Goal: Information Seeking & Learning: Learn about a topic

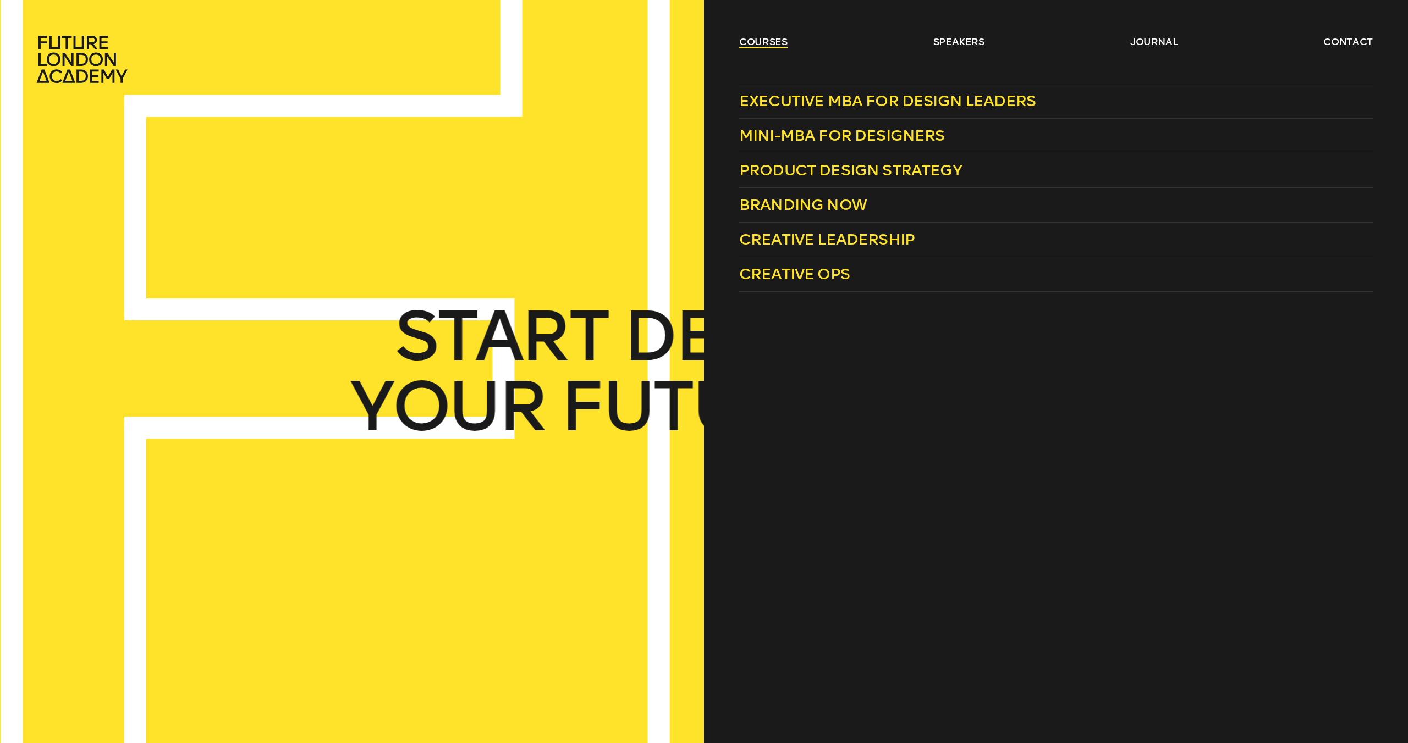
click at [751, 40] on link "courses" at bounding box center [763, 41] width 48 height 13
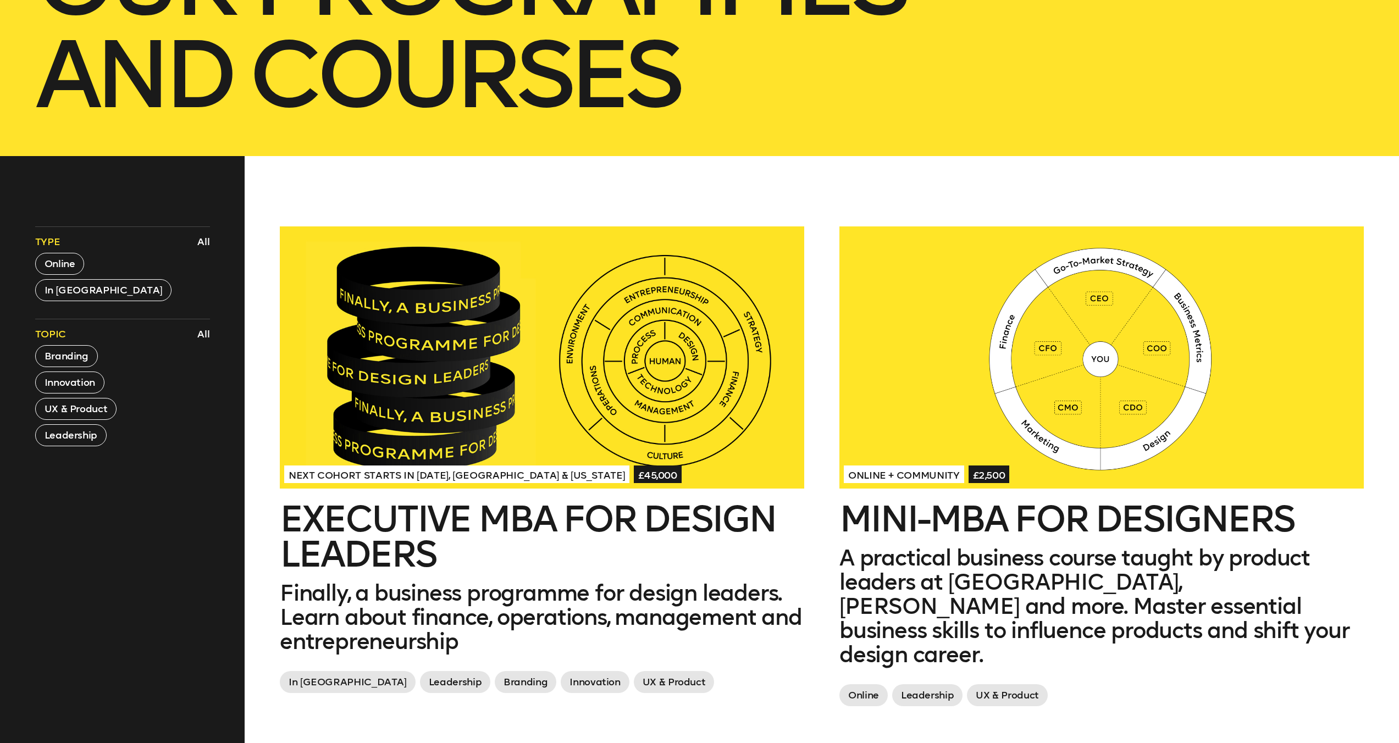
scroll to position [459, 0]
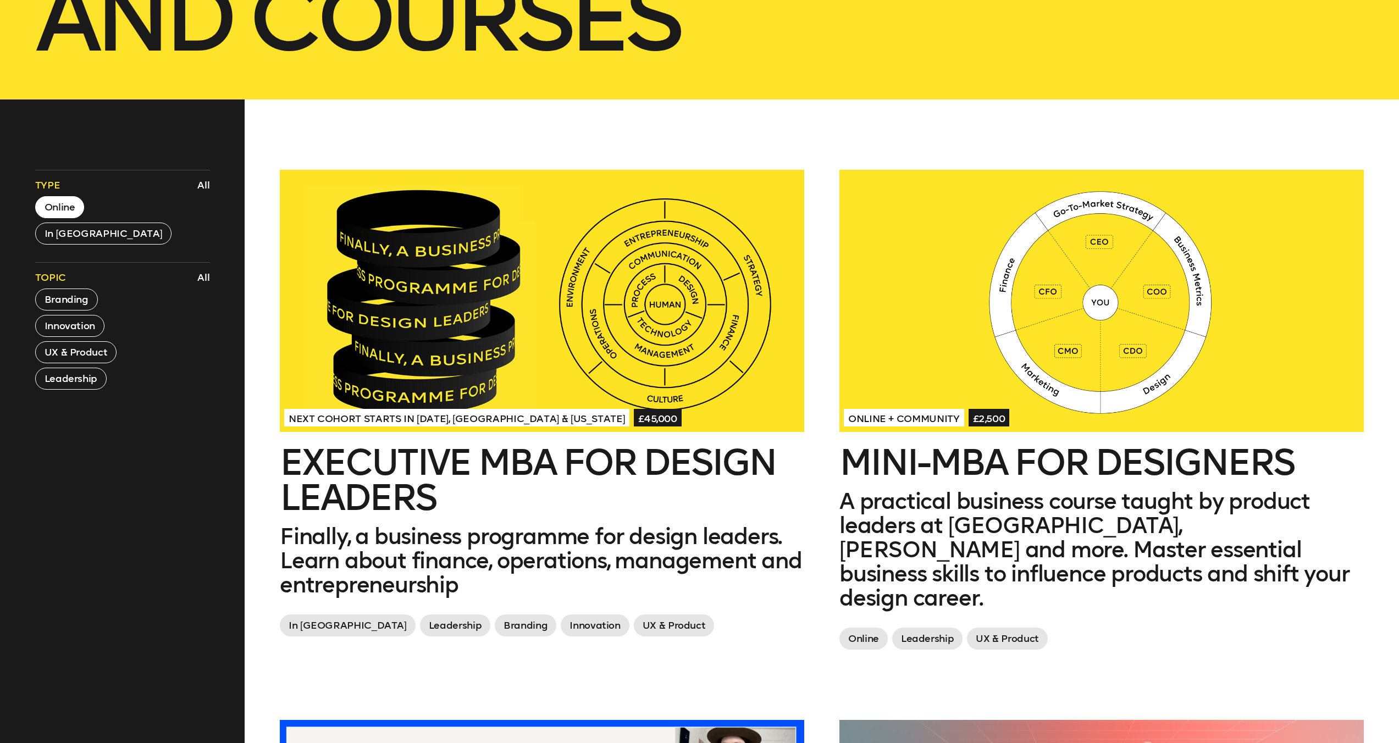
click at [43, 196] on button "Online" at bounding box center [59, 207] width 49 height 22
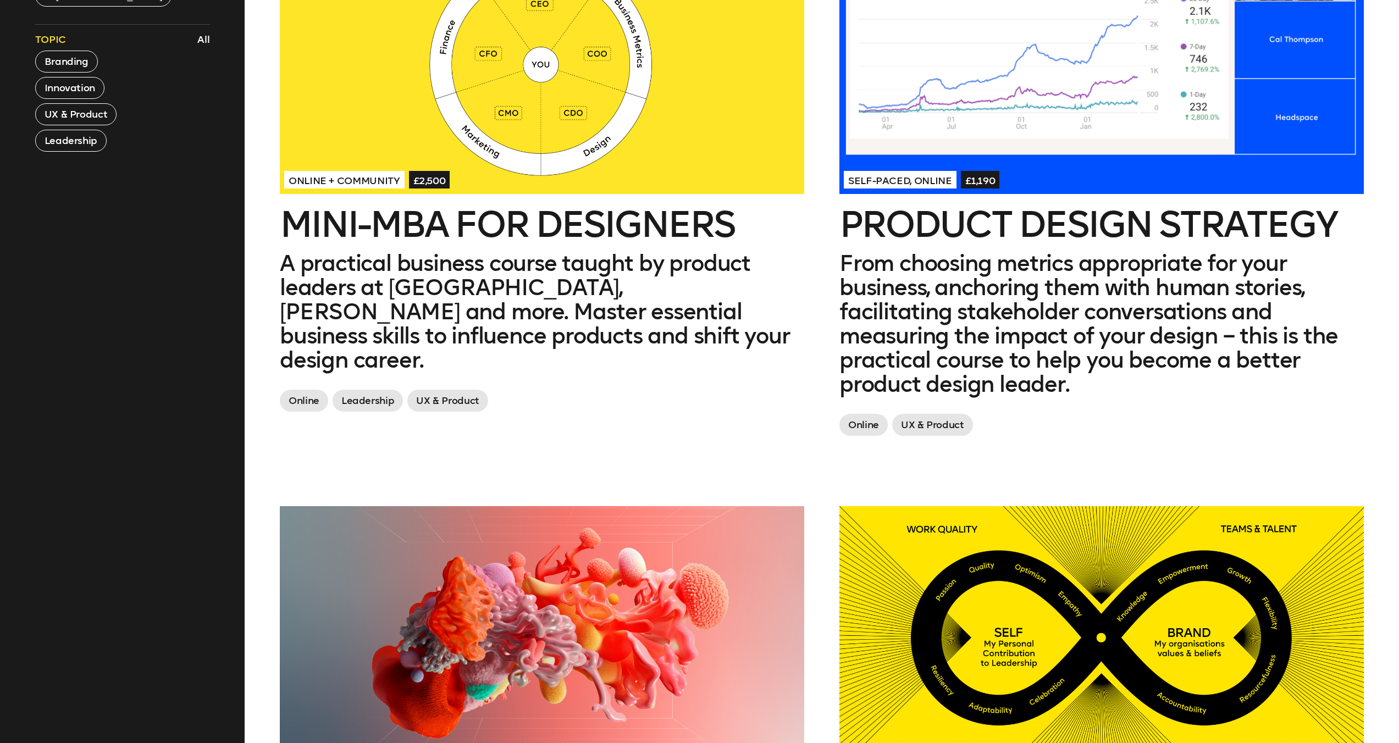
scroll to position [570, 0]
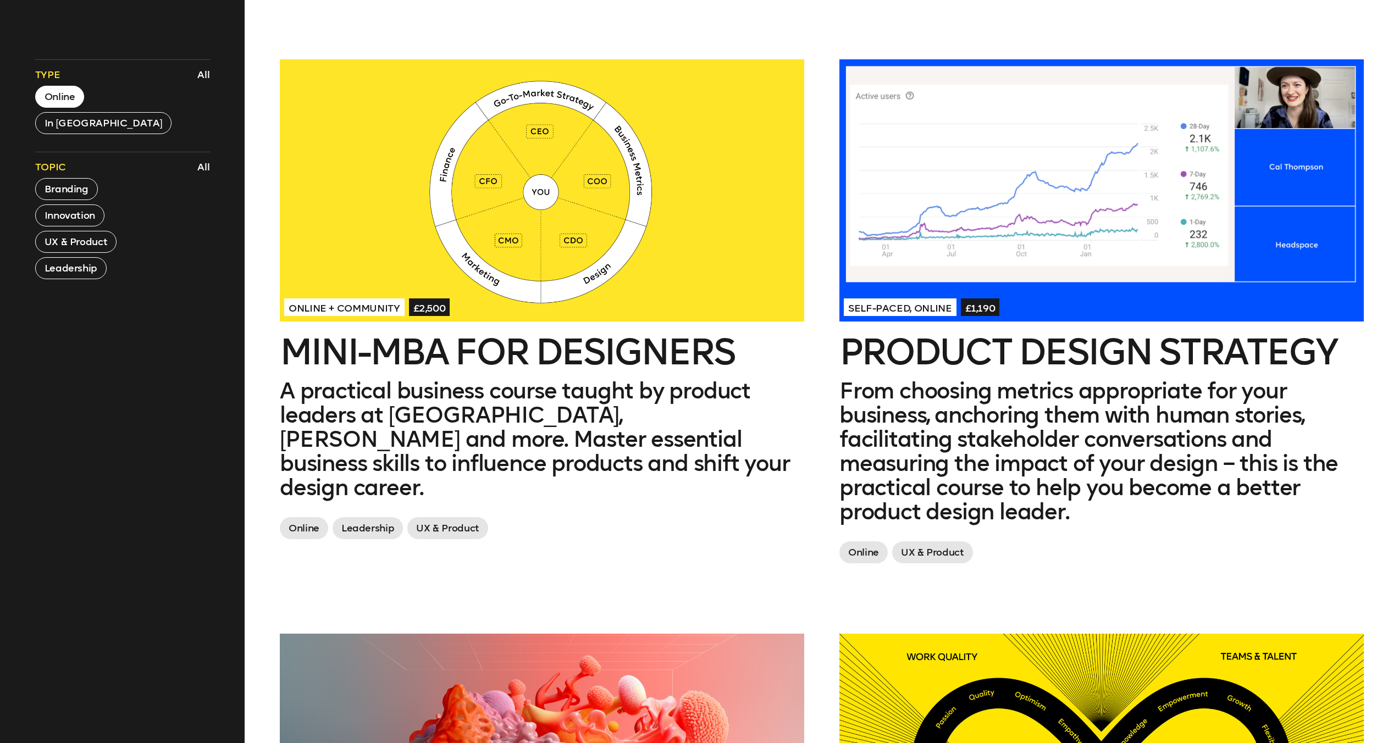
click at [542, 199] on div at bounding box center [542, 190] width 525 height 262
click at [1029, 262] on div at bounding box center [1102, 190] width 525 height 262
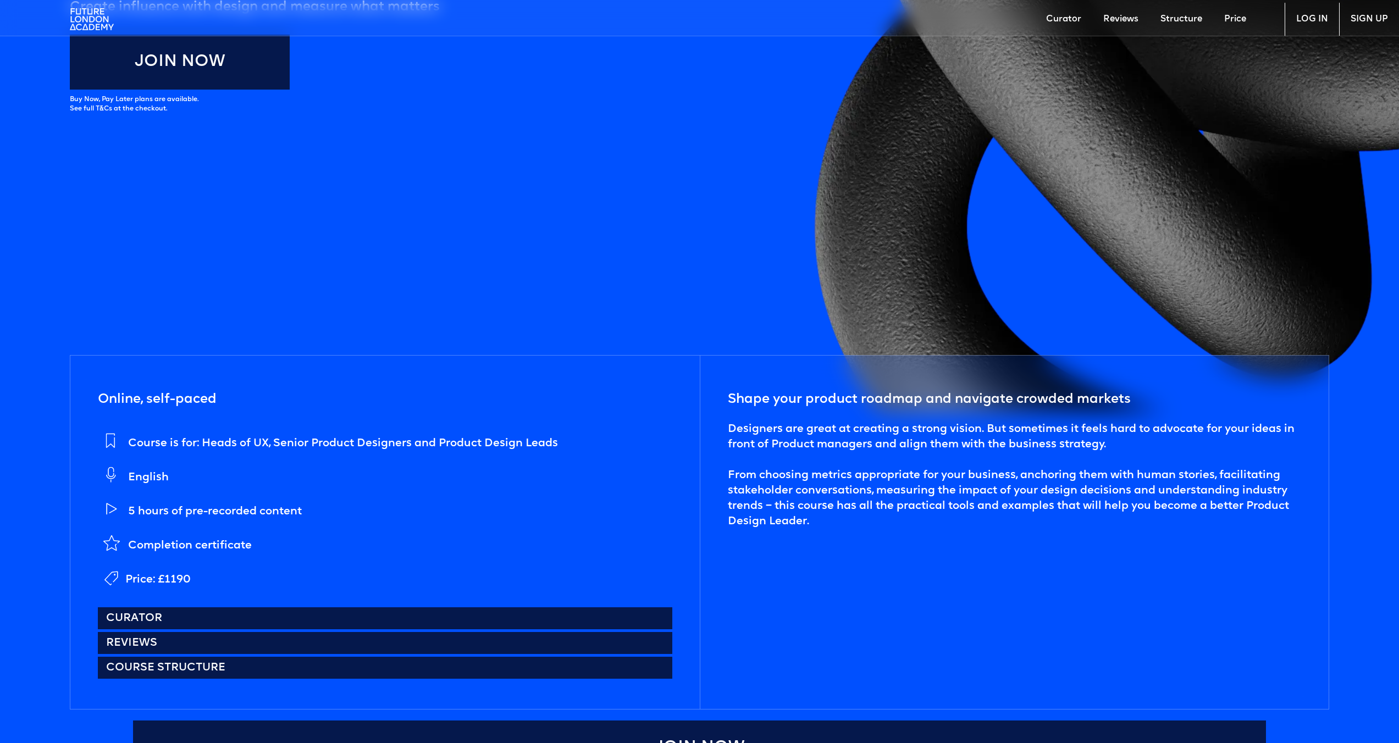
scroll to position [565, 0]
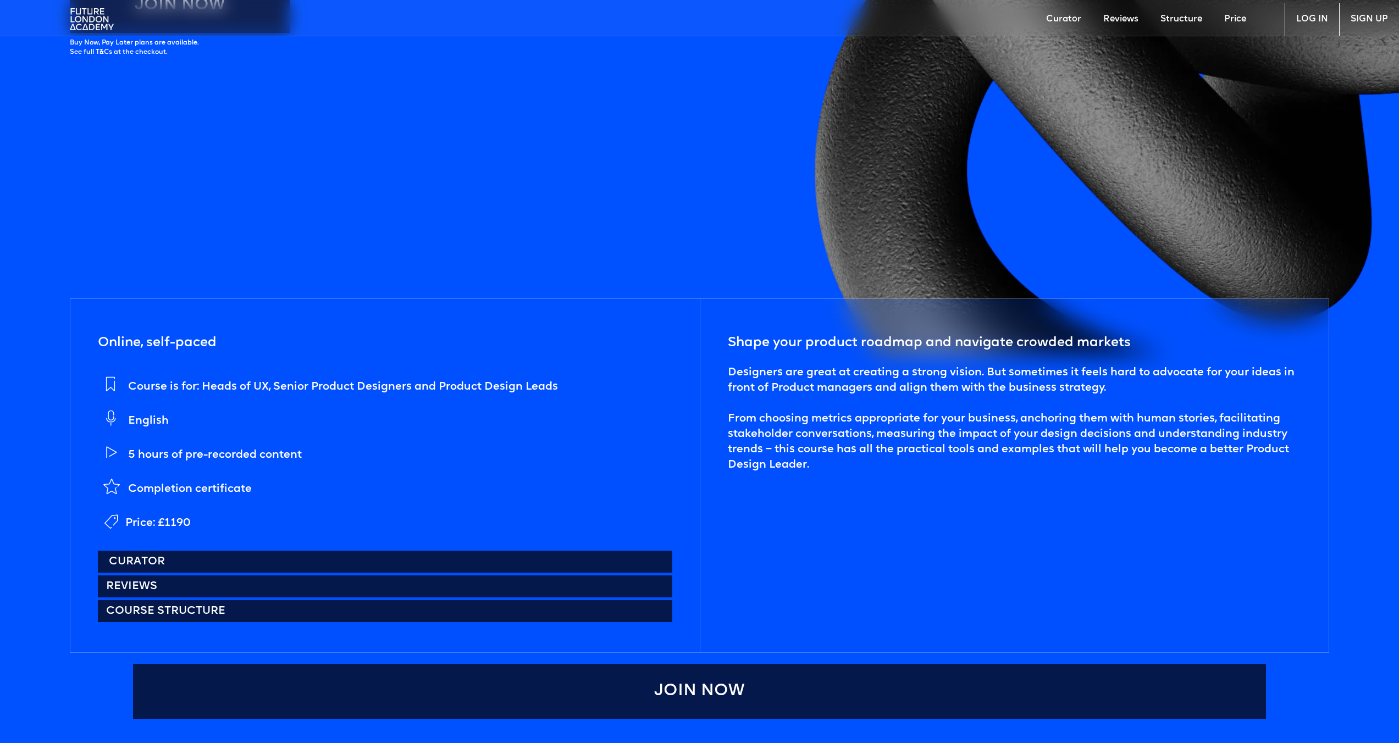
click at [167, 555] on link "Curator" at bounding box center [385, 562] width 574 height 22
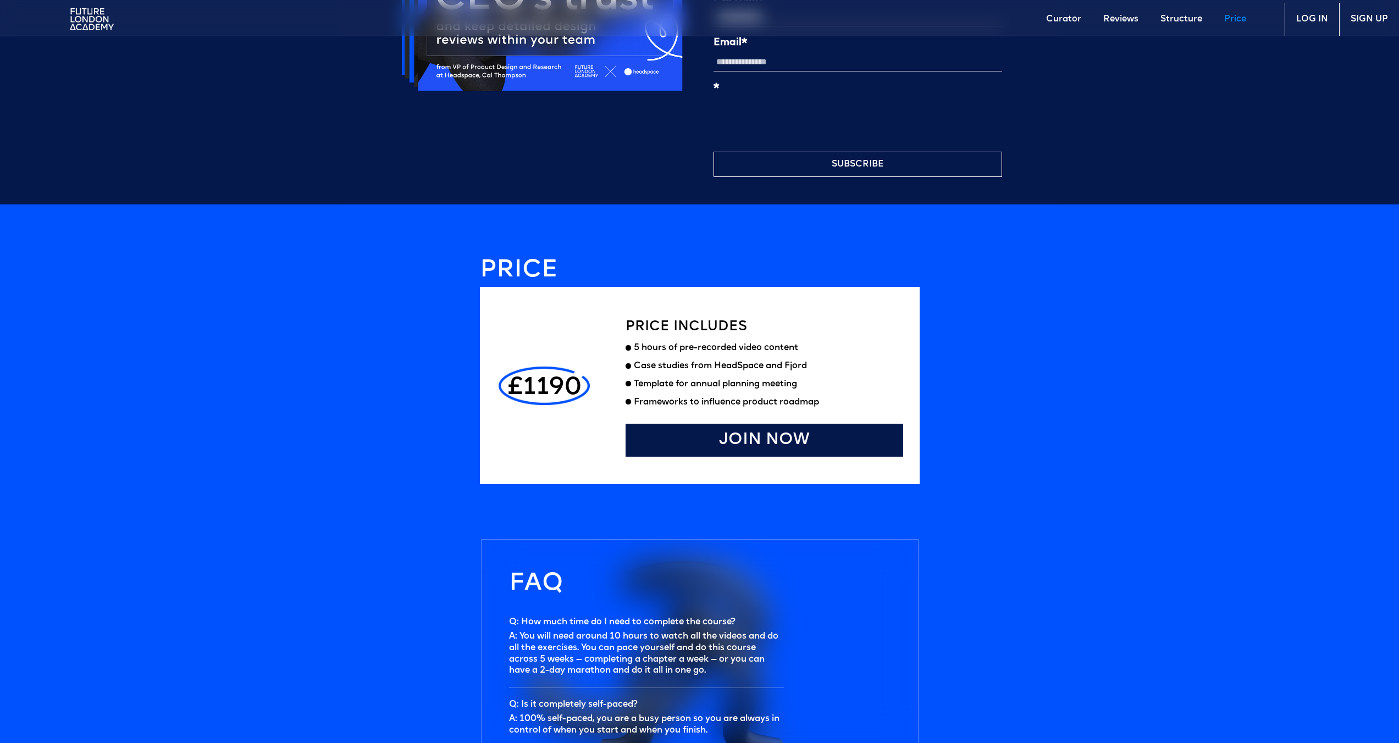
scroll to position [2976, 0]
